Goal: Task Accomplishment & Management: Use online tool/utility

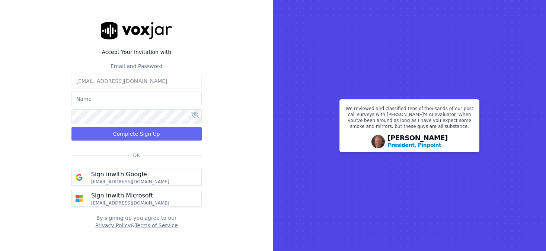
click at [134, 102] on input "text" at bounding box center [136, 99] width 130 height 15
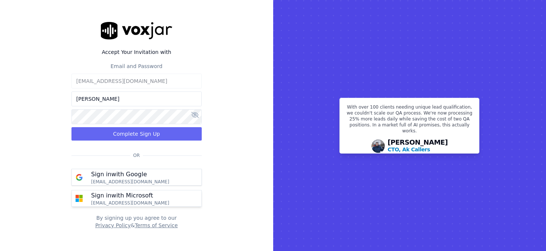
type input "Toni Gutierrez"
click at [163, 196] on div "Sign in with Microsoft support@cnatrainingandtestingcenter.com" at bounding box center [130, 198] width 87 height 15
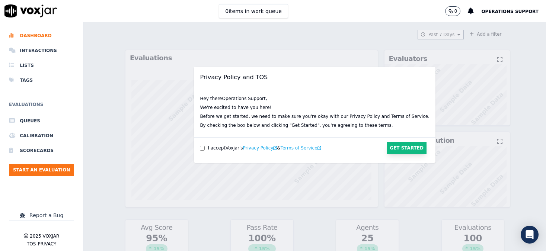
click at [398, 151] on button "Get Started" at bounding box center [406, 148] width 40 height 12
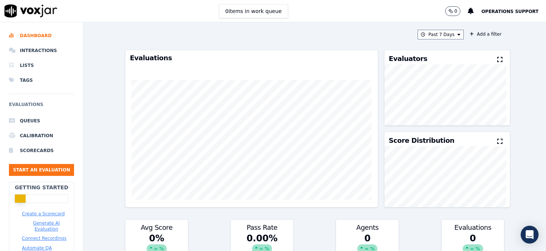
click at [509, 12] on span "Operations Support" at bounding box center [509, 11] width 57 height 5
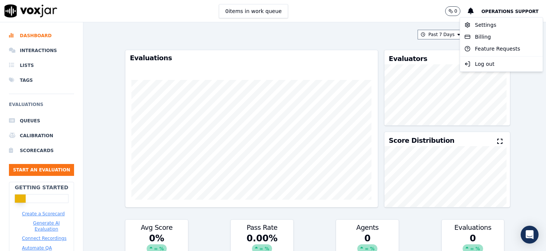
click at [509, 12] on span "Operations Support" at bounding box center [509, 11] width 57 height 5
